Goal: Task Accomplishment & Management: Manage account settings

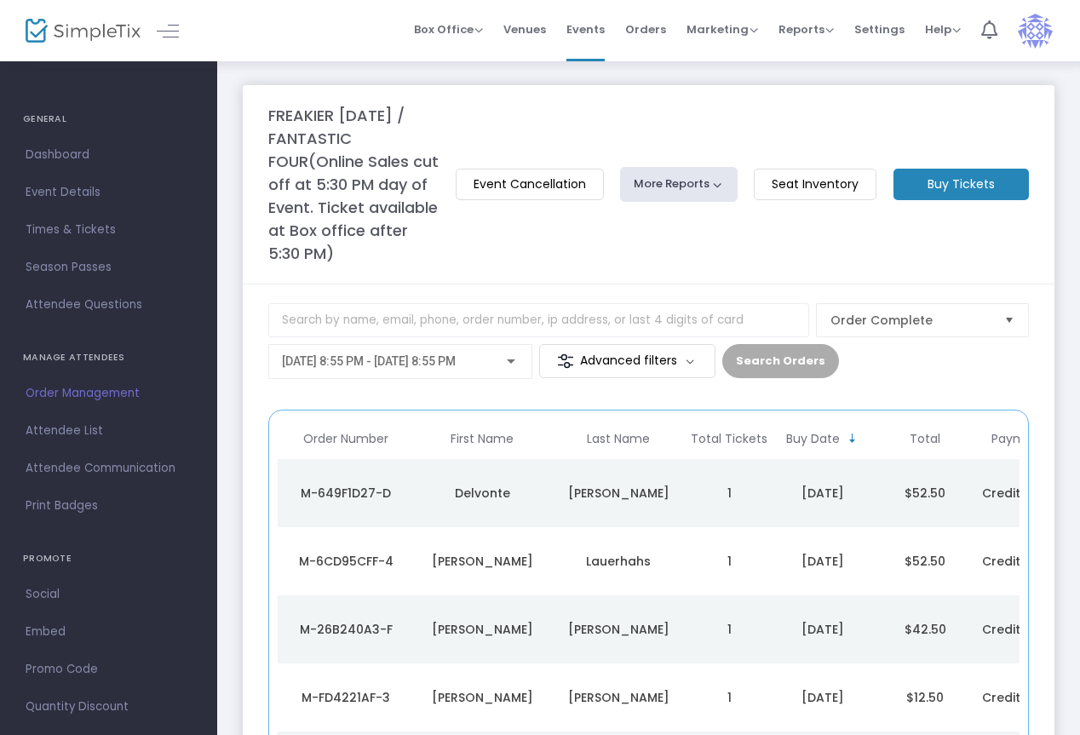
click at [85, 393] on span "Order Management" at bounding box center [109, 393] width 166 height 22
click at [449, 363] on span "[DATE] 8:55 PM - [DATE] 8:55 PM" at bounding box center [369, 361] width 174 height 14
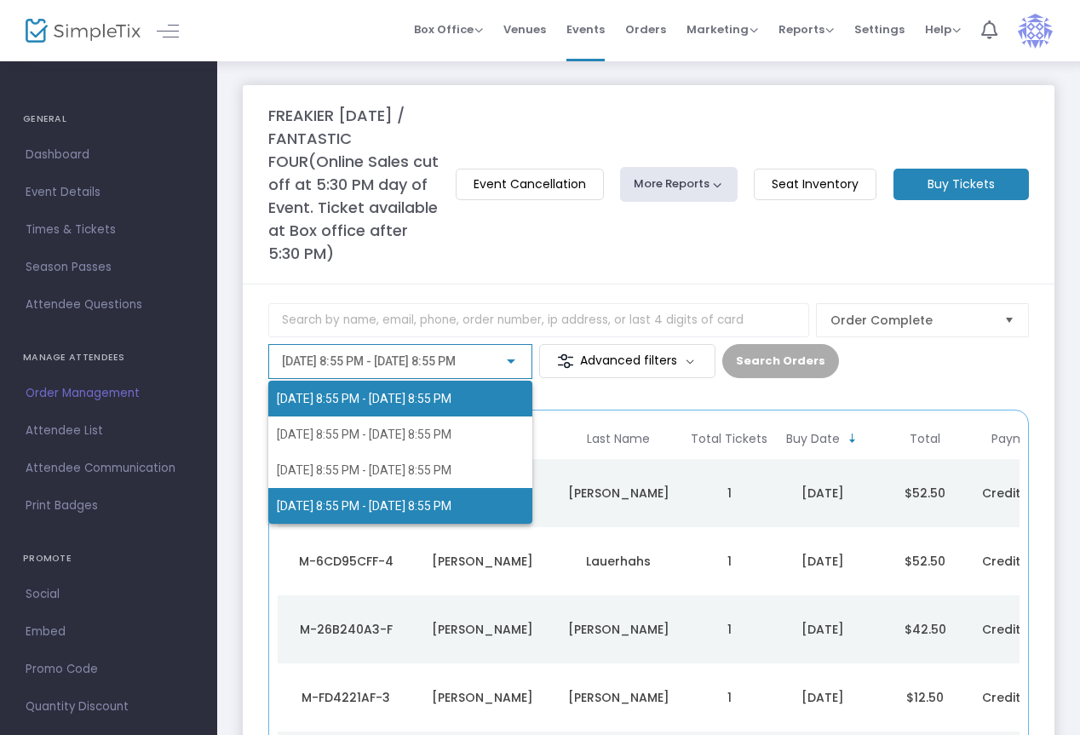
click at [432, 502] on span "[DATE] 8:55 PM - [DATE] 8:55 PM" at bounding box center [364, 506] width 175 height 14
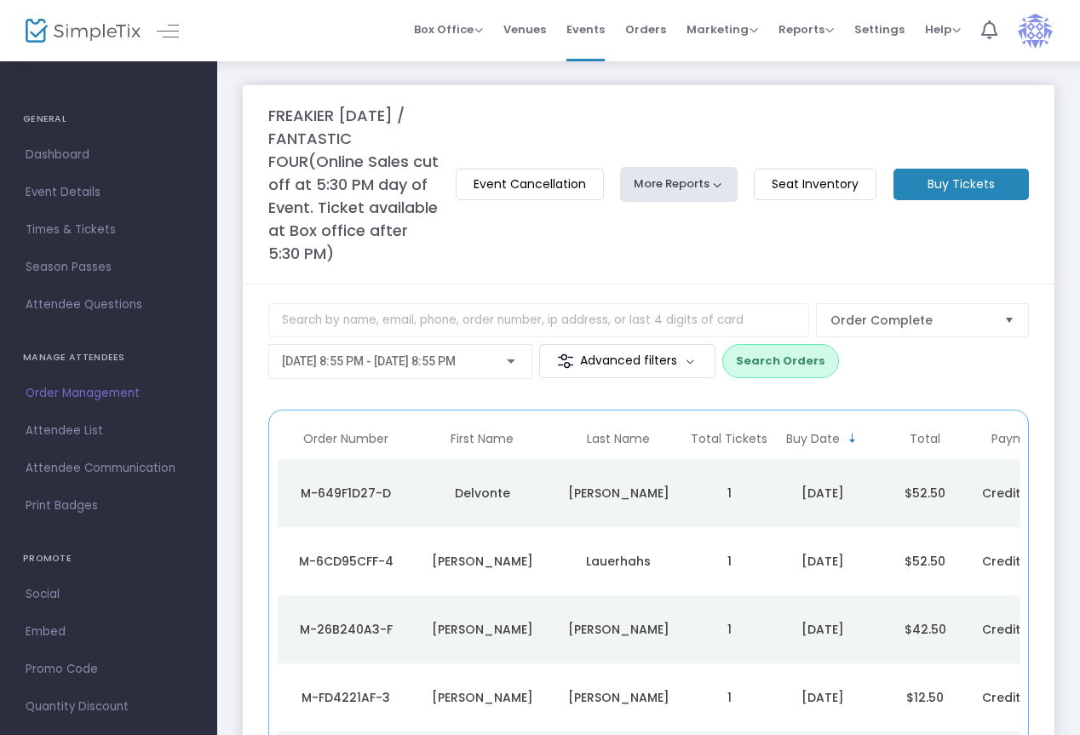
click at [770, 356] on button "Search Orders" at bounding box center [780, 361] width 117 height 34
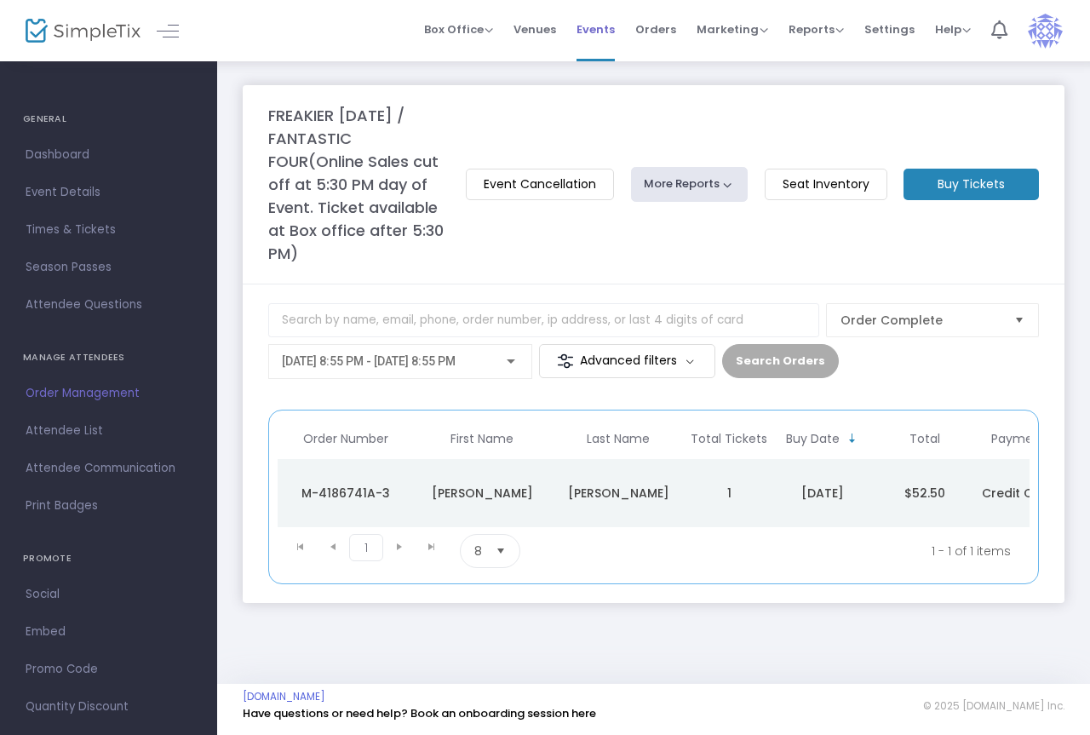
click at [613, 35] on span "Events" at bounding box center [596, 29] width 38 height 43
